Goal: Complete application form

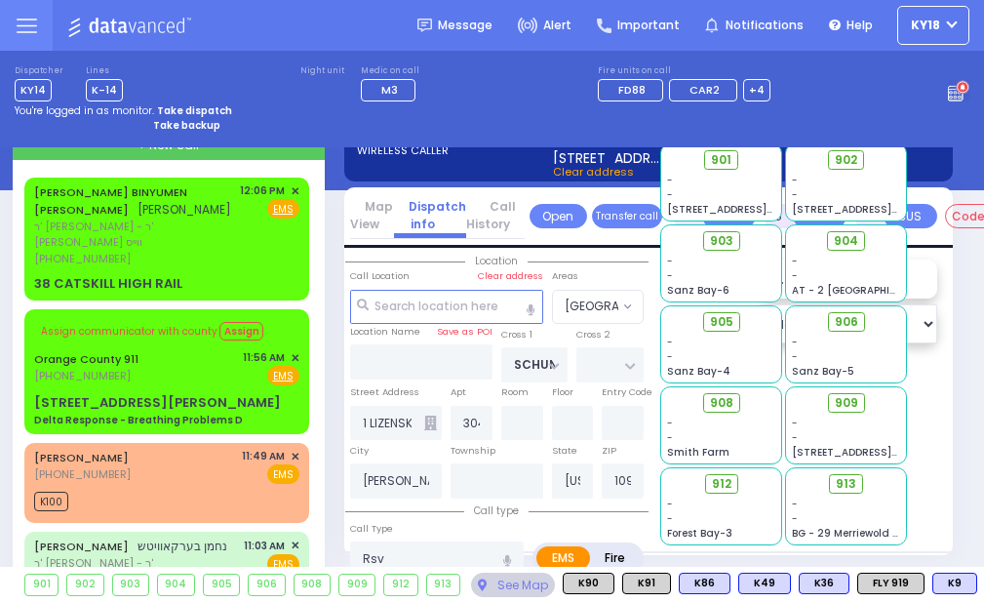
select select "[GEOGRAPHIC_DATA]"
select select "Month"
select select "[DEMOGRAPHIC_DATA]"
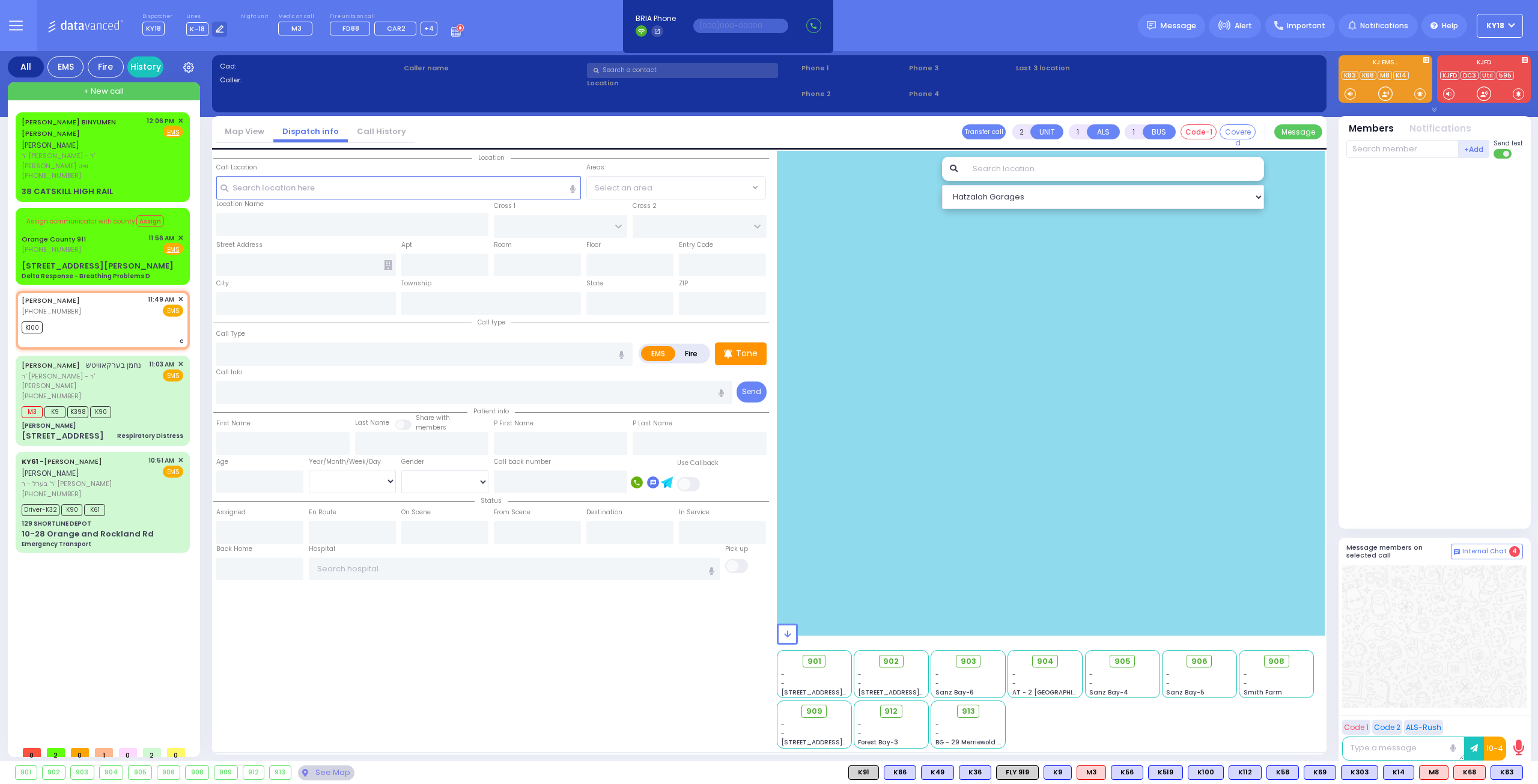
select select
type input "c"
radio input "true"
select select
type input "11:49"
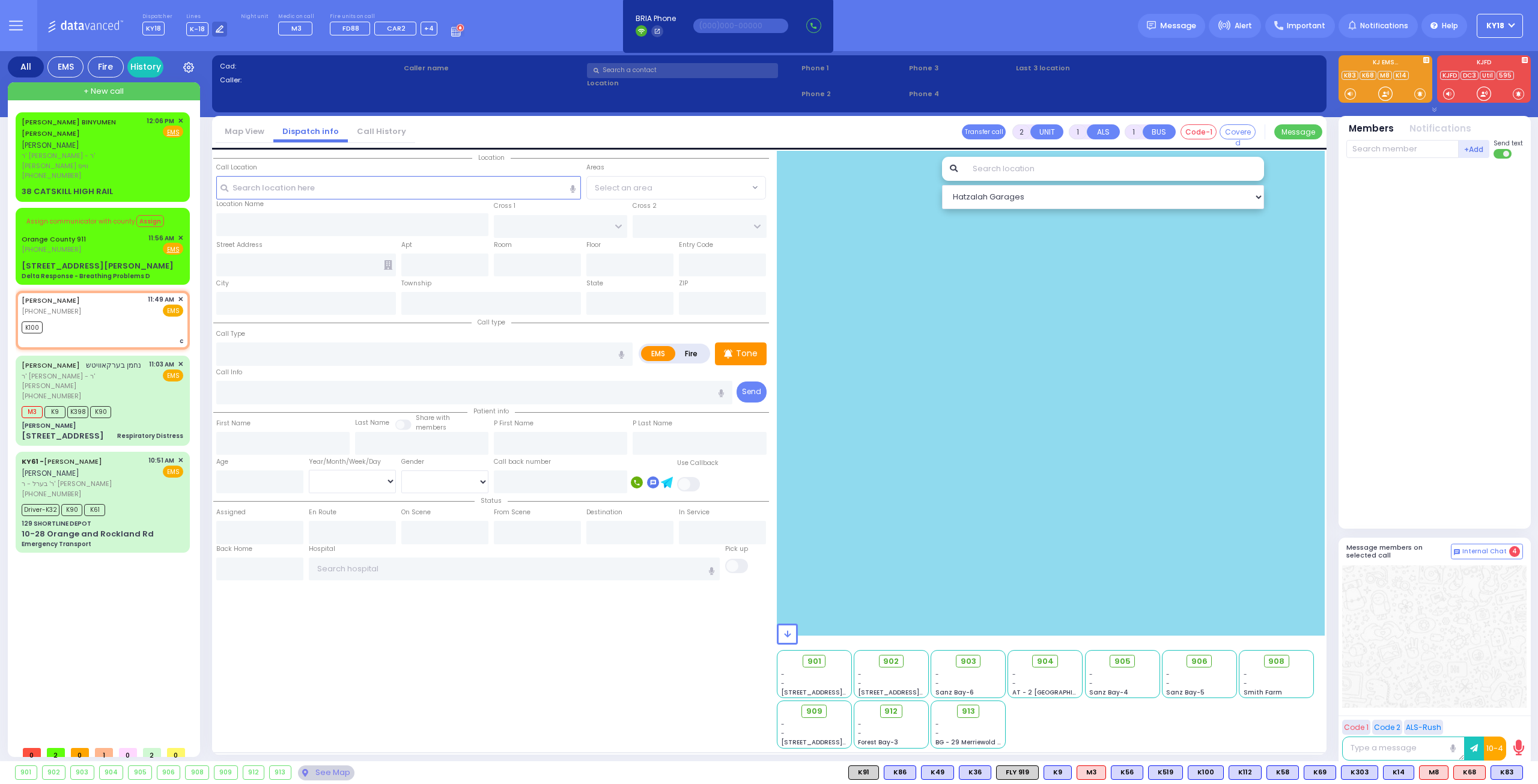
type input "11:51"
select select "Hatzalah Garages"
